Goal: Task Accomplishment & Management: Use online tool/utility

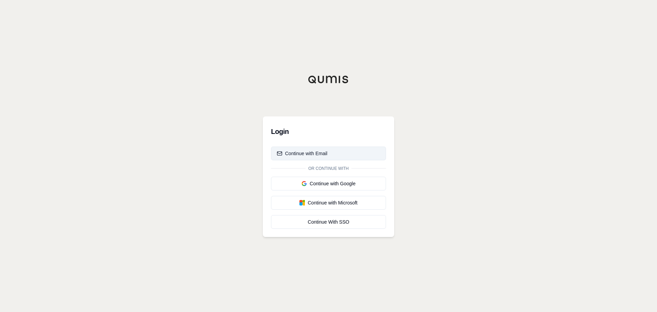
click at [330, 151] on button "Continue with Email" at bounding box center [328, 153] width 115 height 14
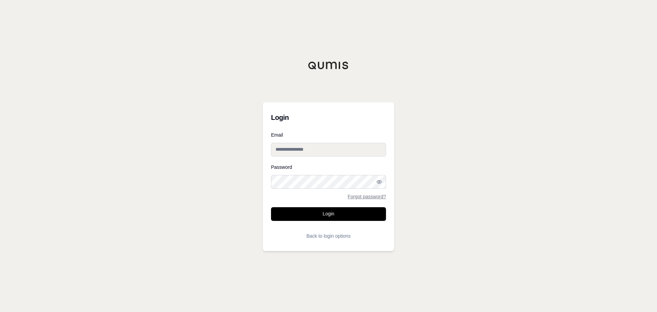
click at [293, 149] on input "Email" at bounding box center [328, 150] width 115 height 14
paste input "**********"
type input "**********"
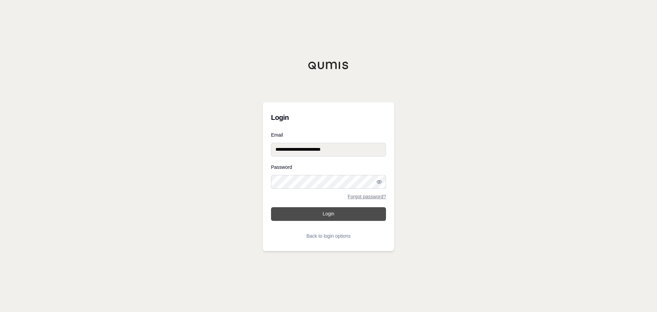
click at [353, 214] on button "Login" at bounding box center [328, 214] width 115 height 14
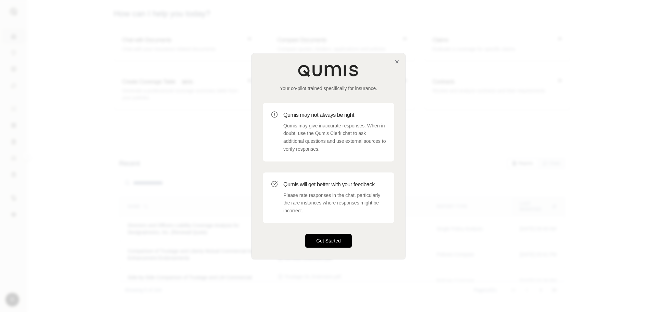
click at [327, 237] on button "Get Started" at bounding box center [328, 241] width 47 height 14
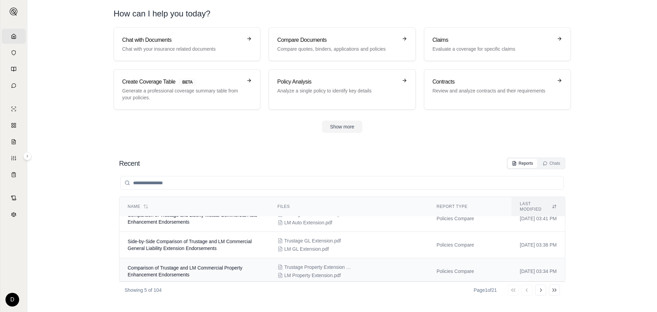
scroll to position [65, 0]
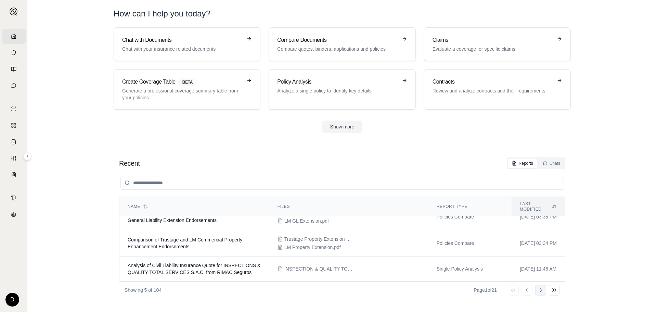
click at [538, 288] on icon at bounding box center [540, 289] width 5 height 5
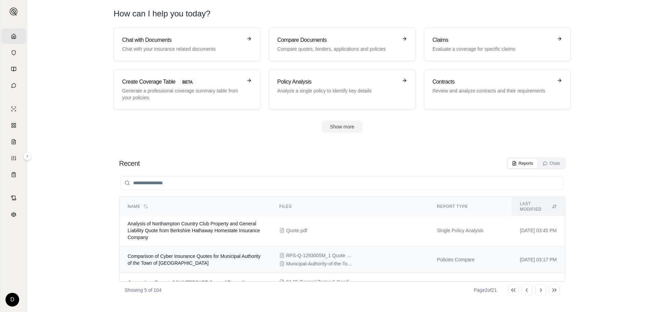
scroll to position [78, 0]
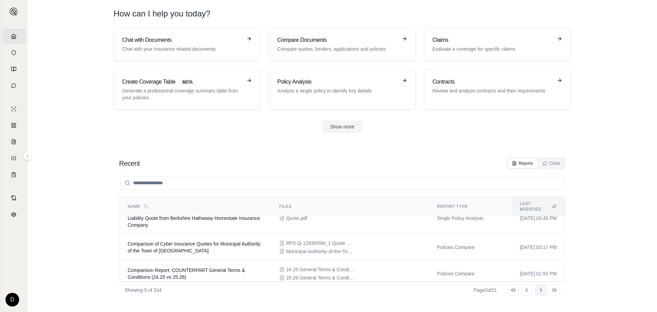
click at [541, 290] on icon at bounding box center [540, 289] width 5 height 5
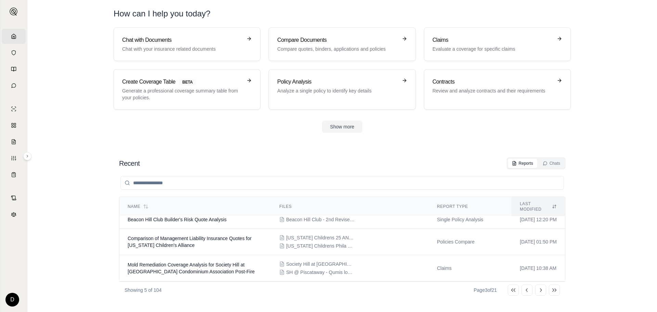
scroll to position [63, 0]
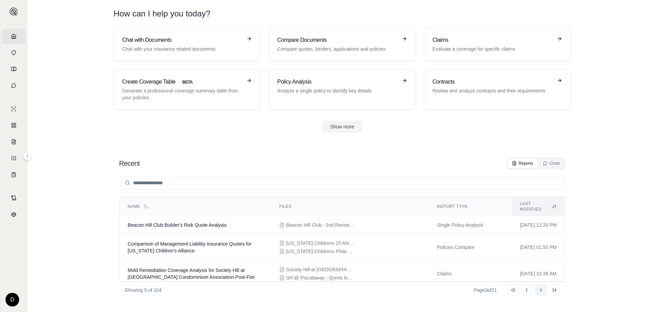
click at [540, 290] on icon at bounding box center [540, 289] width 5 height 5
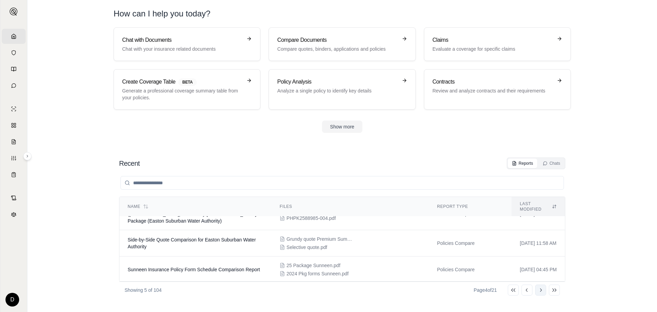
scroll to position [65, 0]
click at [540, 289] on icon at bounding box center [540, 289] width 5 height 5
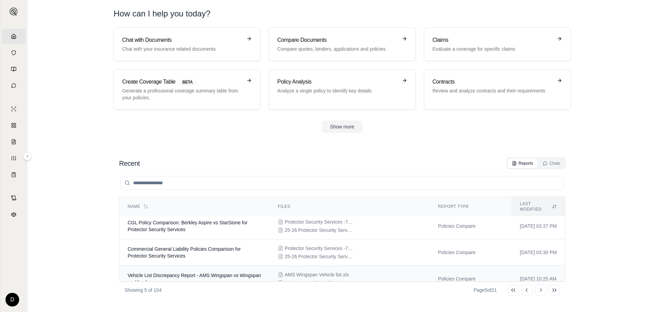
scroll to position [61, 0]
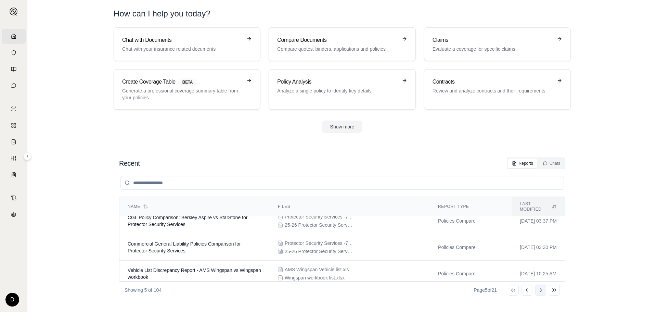
click at [540, 289] on icon at bounding box center [540, 289] width 5 height 5
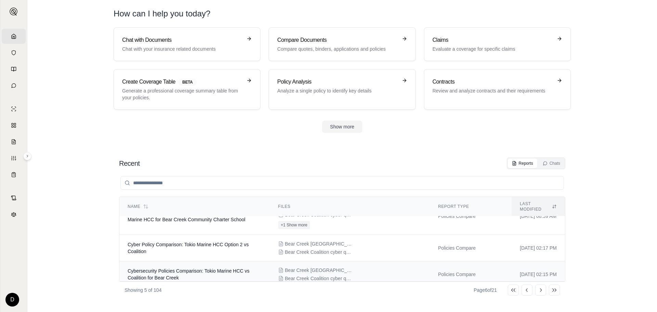
scroll to position [72, 0]
click at [542, 289] on icon at bounding box center [540, 289] width 5 height 5
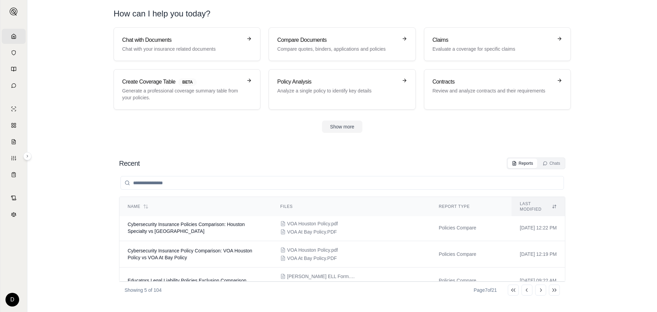
scroll to position [61, 0]
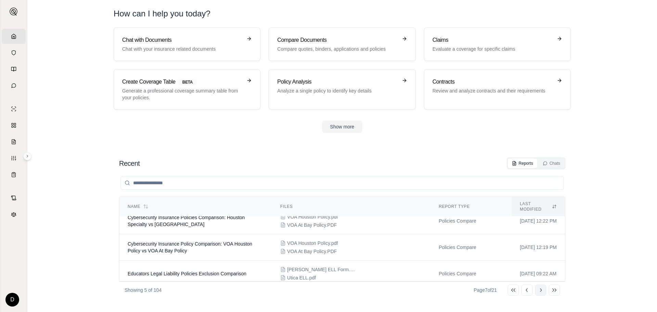
click at [542, 291] on icon at bounding box center [540, 289] width 5 height 5
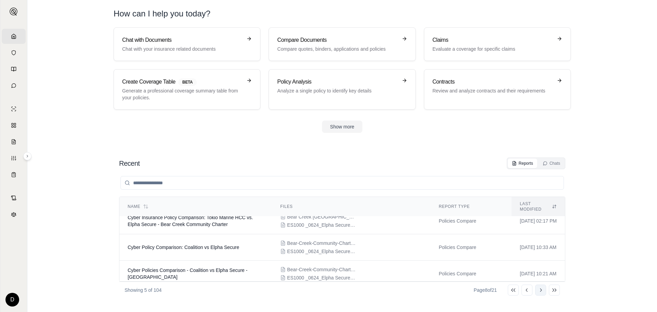
click at [539, 289] on icon at bounding box center [540, 289] width 5 height 5
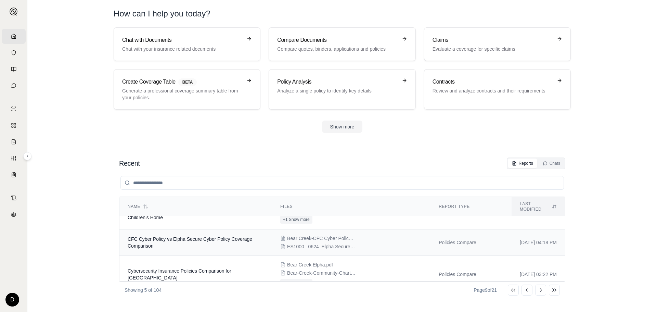
scroll to position [83, 0]
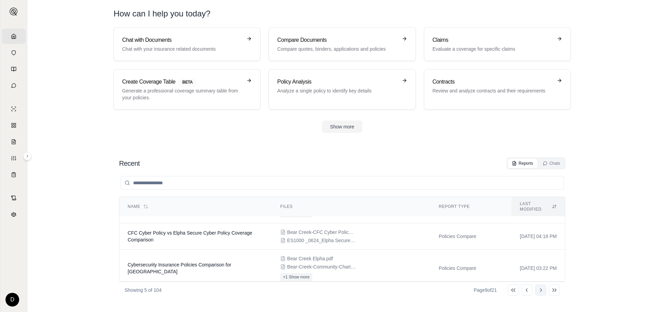
click at [539, 290] on icon at bounding box center [540, 289] width 5 height 5
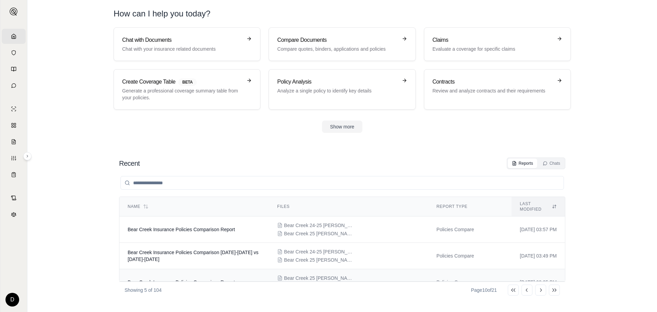
scroll to position [53, 0]
click at [540, 291] on icon at bounding box center [540, 289] width 5 height 5
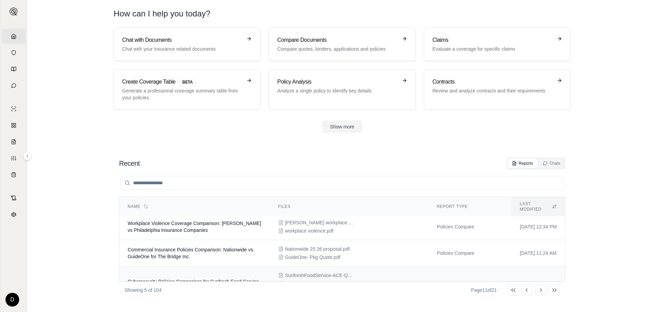
scroll to position [0, 0]
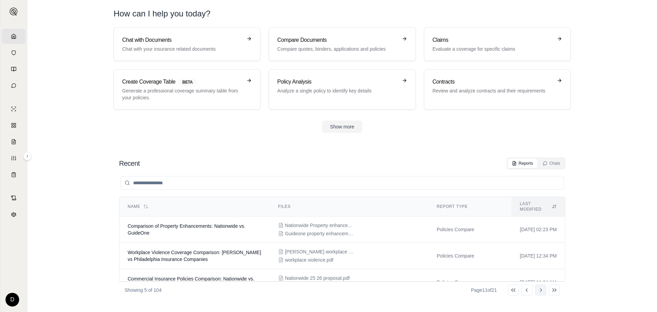
click at [540, 289] on icon at bounding box center [540, 289] width 5 height 5
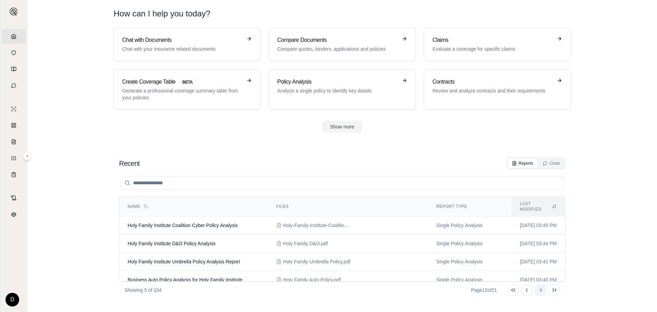
click at [542, 290] on icon at bounding box center [540, 289] width 5 height 5
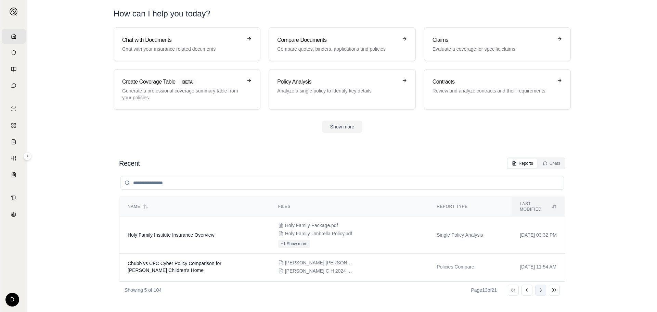
click at [541, 289] on icon at bounding box center [541, 289] width 2 height 3
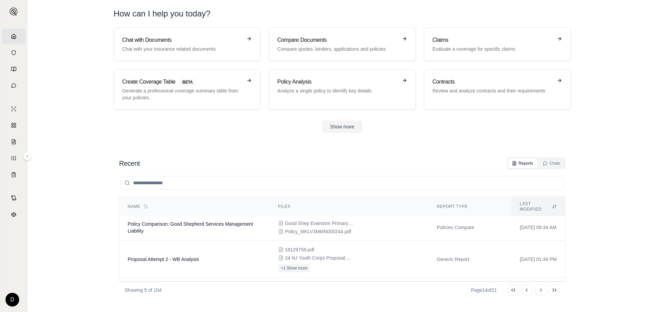
scroll to position [56, 0]
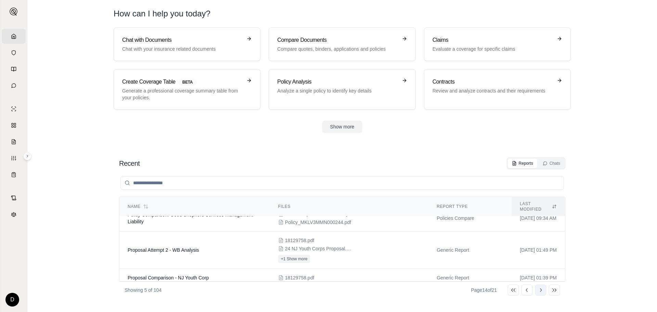
click at [539, 290] on icon at bounding box center [540, 289] width 5 height 5
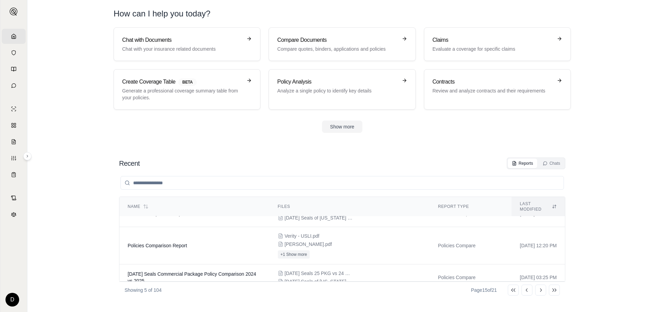
scroll to position [72, 0]
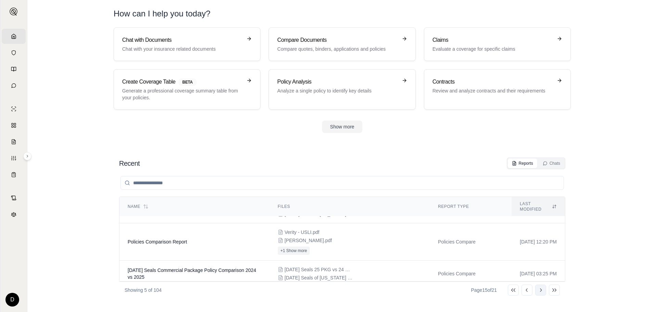
click at [541, 289] on icon at bounding box center [540, 289] width 5 height 5
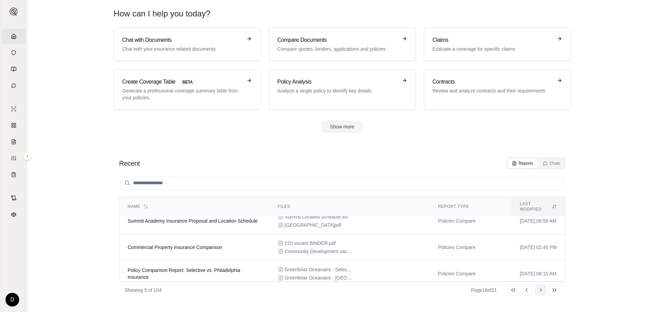
click at [540, 289] on icon at bounding box center [540, 289] width 5 height 5
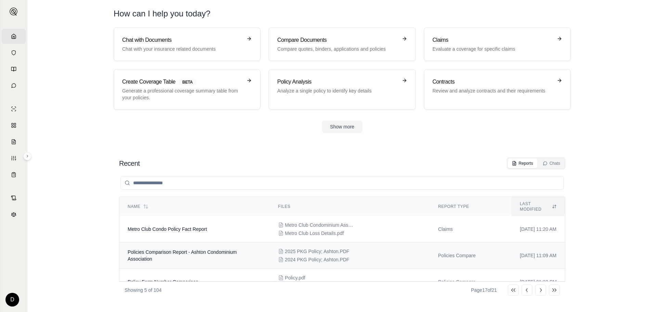
scroll to position [0, 0]
click at [391, 222] on div "Metro Club Condominium Association - 6137M56372 - .PDF Metro Club Loss Details.…" at bounding box center [350, 229] width 144 height 15
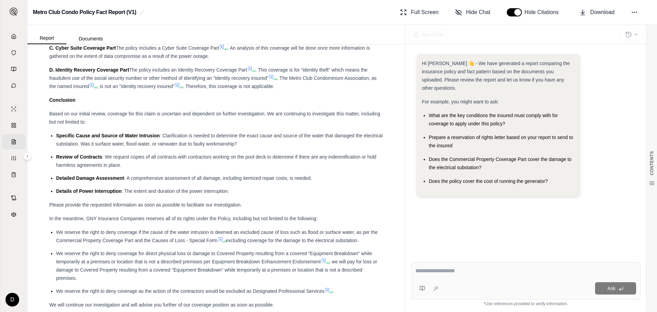
scroll to position [3876, 0]
